Goal: Navigation & Orientation: Find specific page/section

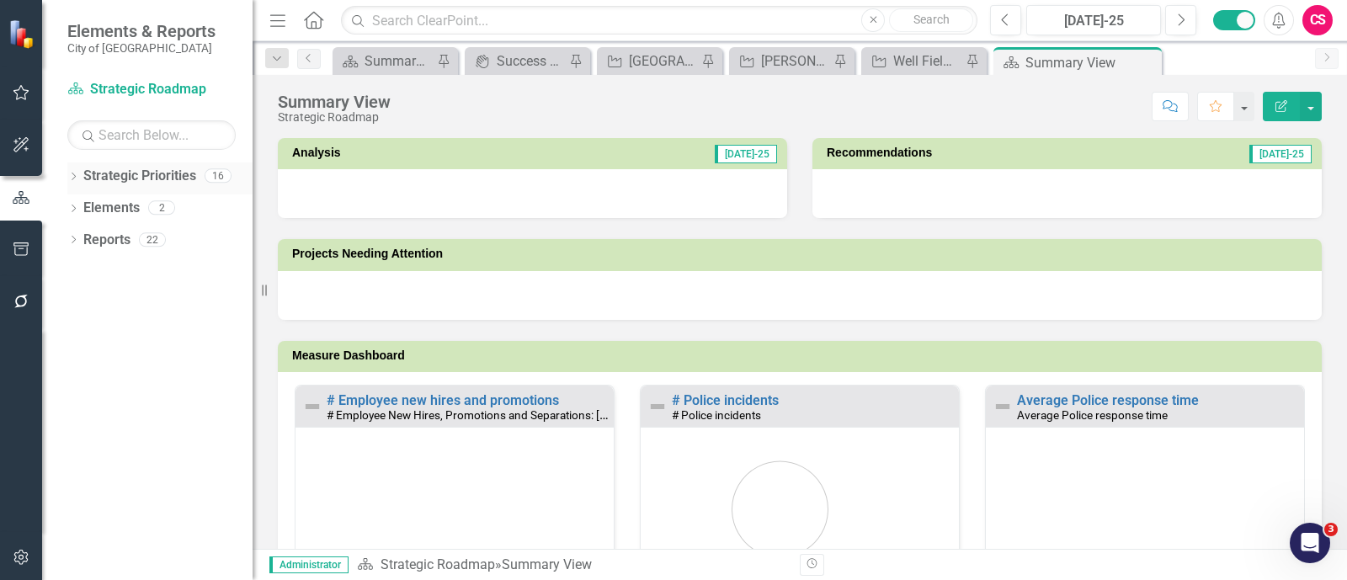
click at [74, 175] on icon "Dropdown" at bounding box center [73, 177] width 12 height 9
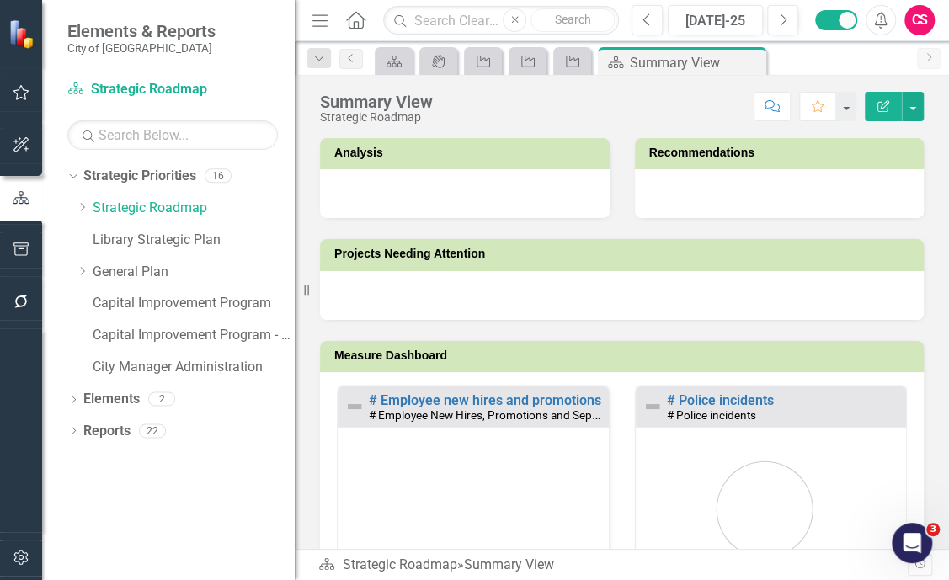
drag, startPoint x: 263, startPoint y: 280, endPoint x: 292, endPoint y: 277, distance: 28.8
click at [295, 277] on div "Resize" at bounding box center [301, 290] width 13 height 580
click at [147, 302] on link "Capital Improvement Program" at bounding box center [192, 303] width 199 height 19
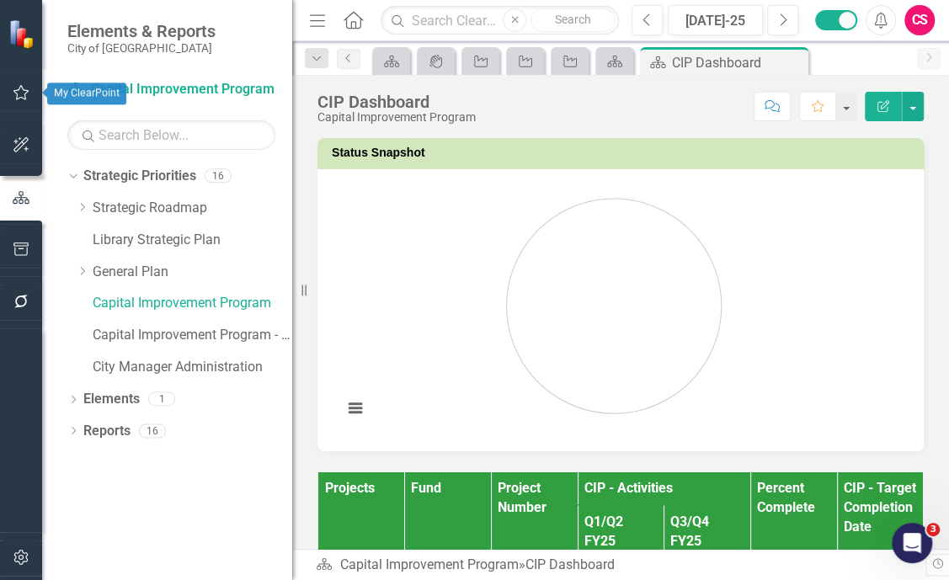
click at [21, 97] on icon "button" at bounding box center [22, 92] width 18 height 13
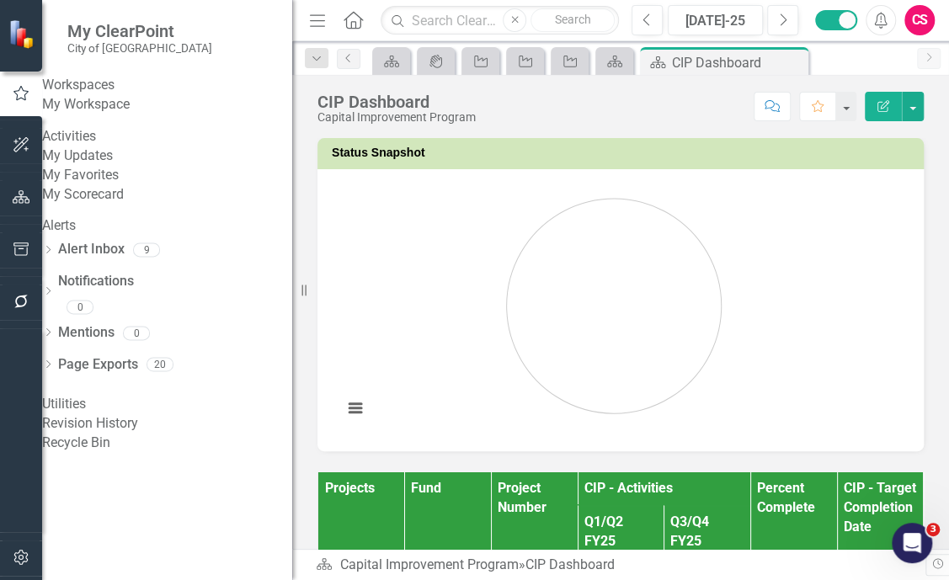
click at [110, 114] on link "My Workspace" at bounding box center [167, 104] width 250 height 19
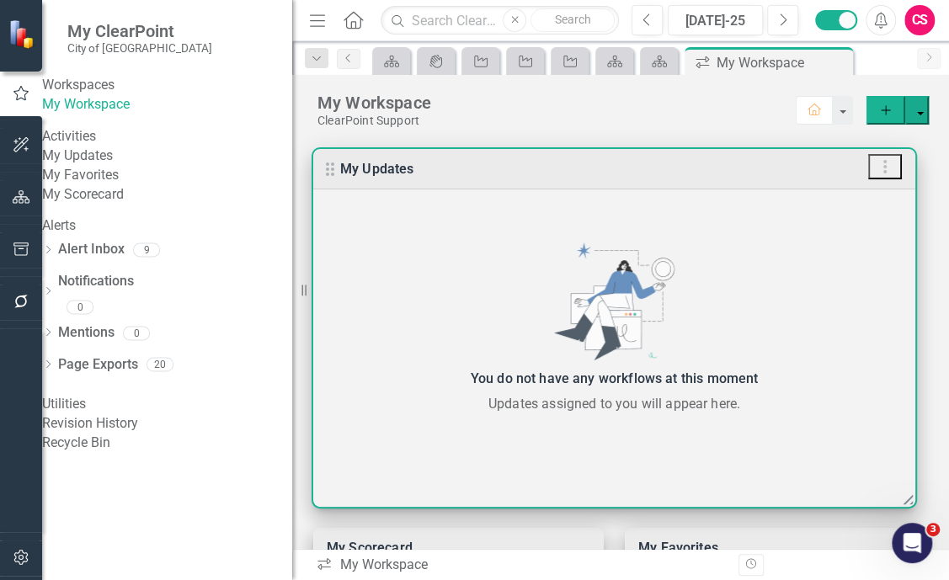
click at [316, 279] on div "You do not have any workflows at this moment Updates assigned to you will appea…" at bounding box center [614, 328] width 602 height 172
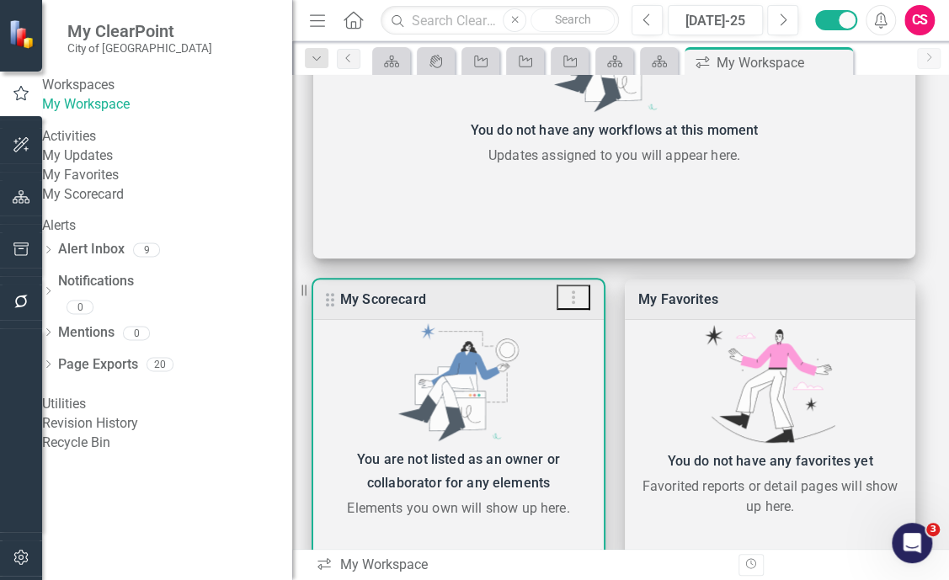
scroll to position [249, 0]
click at [434, 299] on div "My Scorecard" at bounding box center [458, 299] width 290 height 40
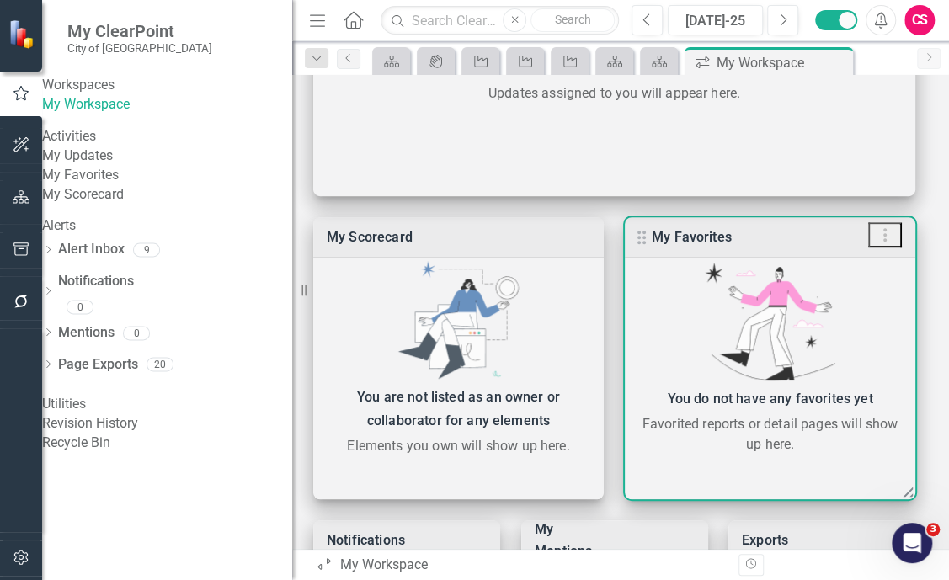
click at [734, 233] on div "My Favorites" at bounding box center [769, 237] width 290 height 40
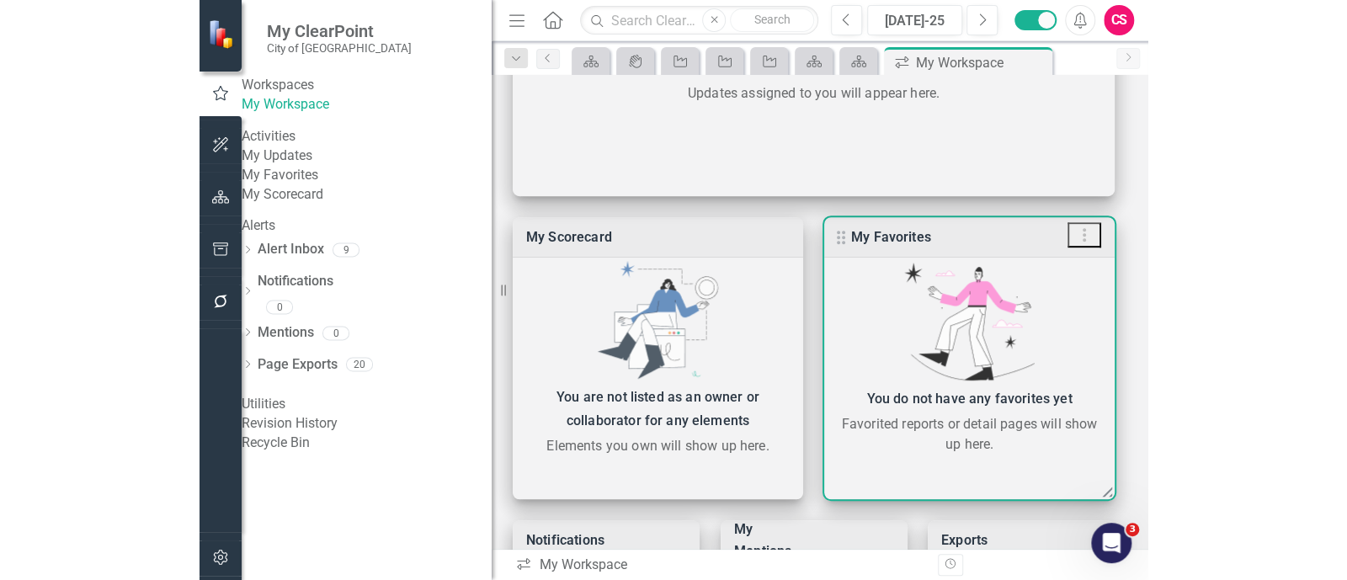
scroll to position [431, 0]
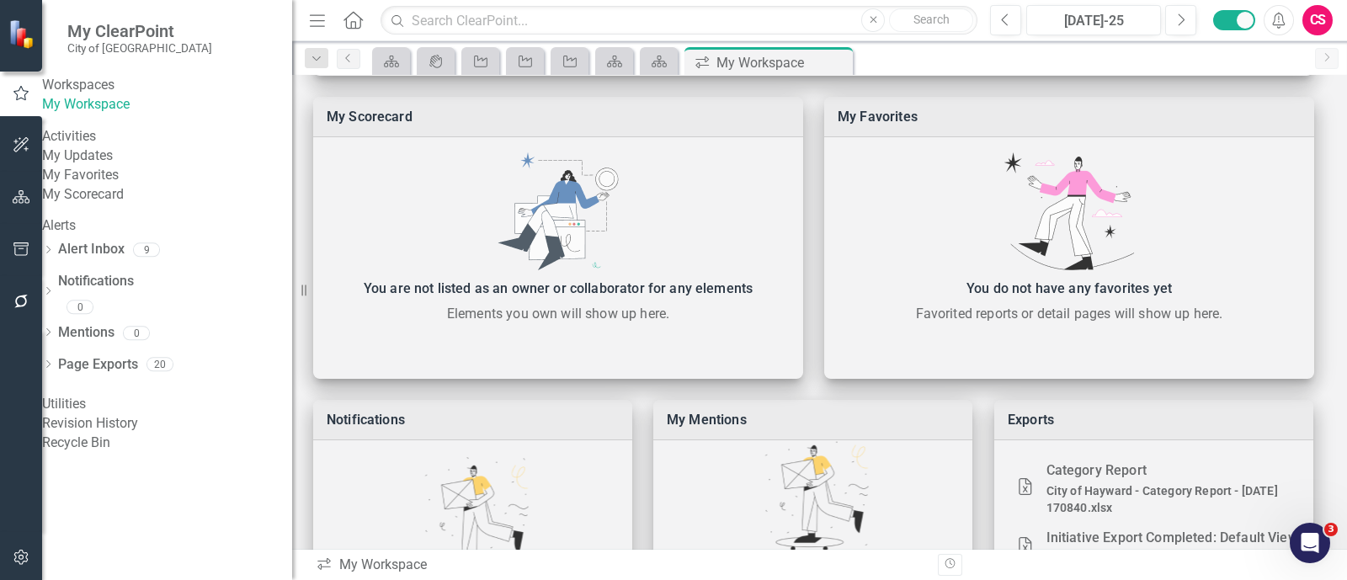
click at [345, 23] on icon at bounding box center [352, 20] width 19 height 18
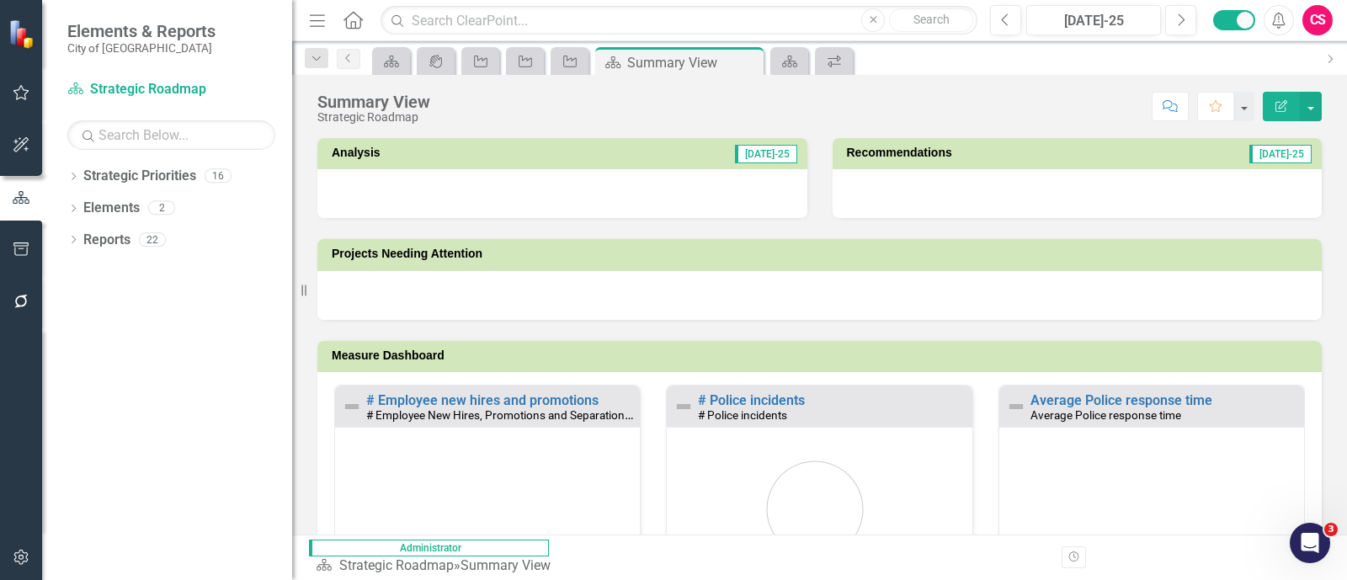
click at [638, 131] on div "Summary View Strategic Roadmap Score: N/A [DATE]-25 Completed Comment Favorite …" at bounding box center [819, 305] width 1055 height 460
